Goal: Use online tool/utility: Utilize a website feature to perform a specific function

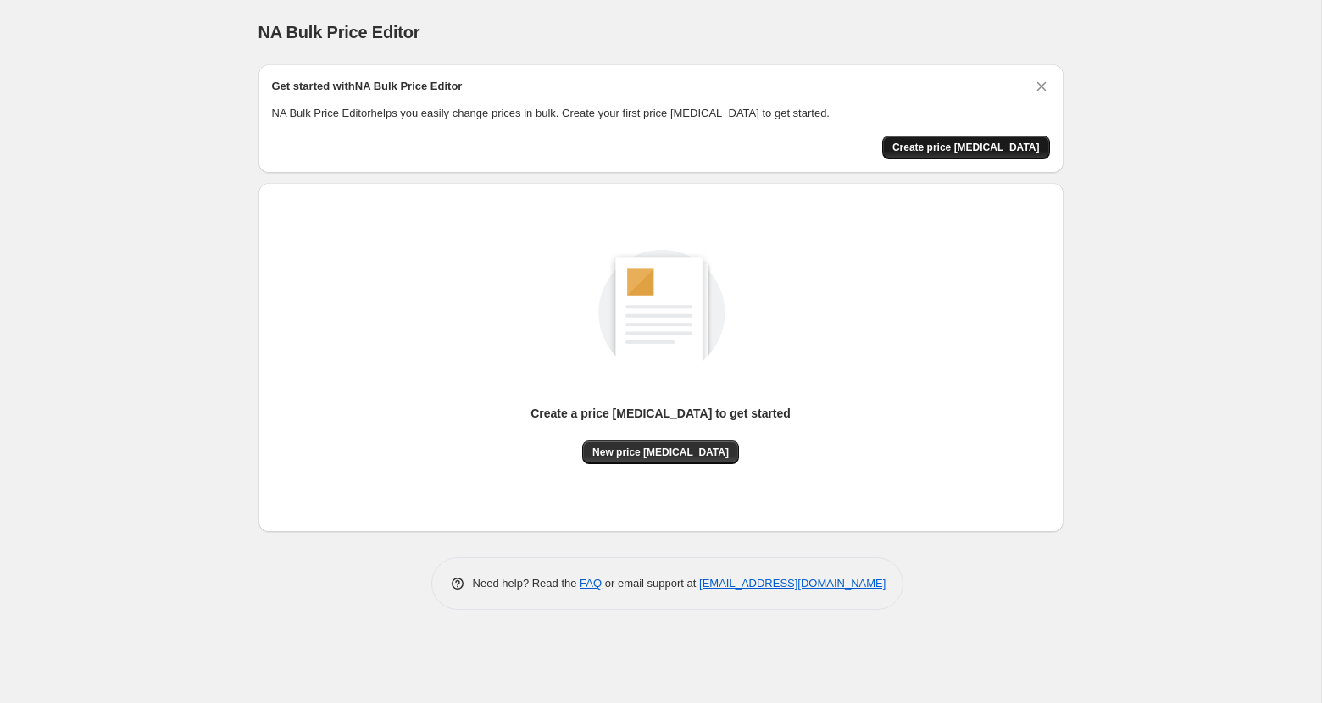
click at [999, 149] on span "Create price [MEDICAL_DATA]" at bounding box center [965, 148] width 147 height 14
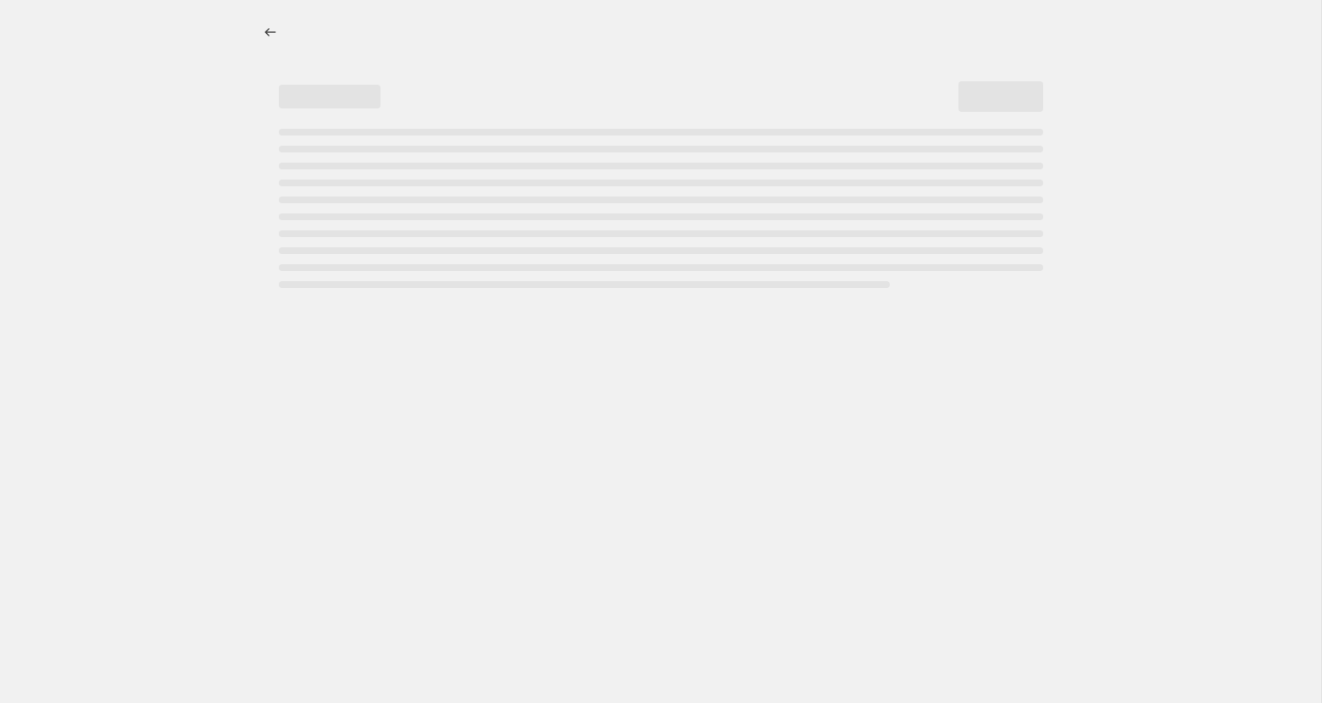
select select "percentage"
